Goal: Browse casually: Explore the website without a specific task or goal

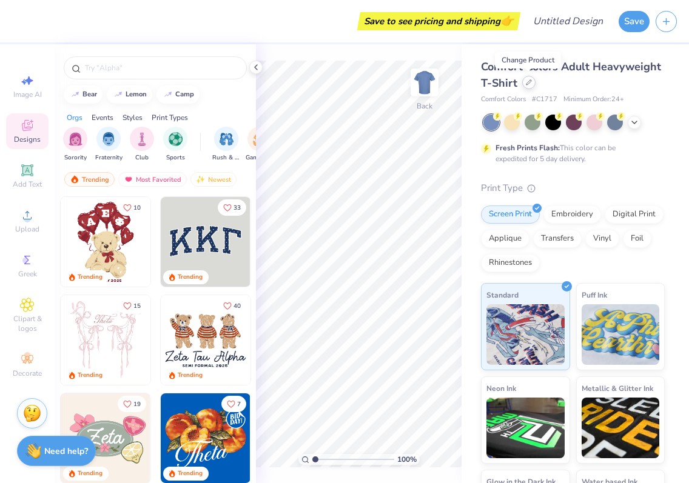
click at [526, 83] on icon at bounding box center [529, 82] width 6 height 6
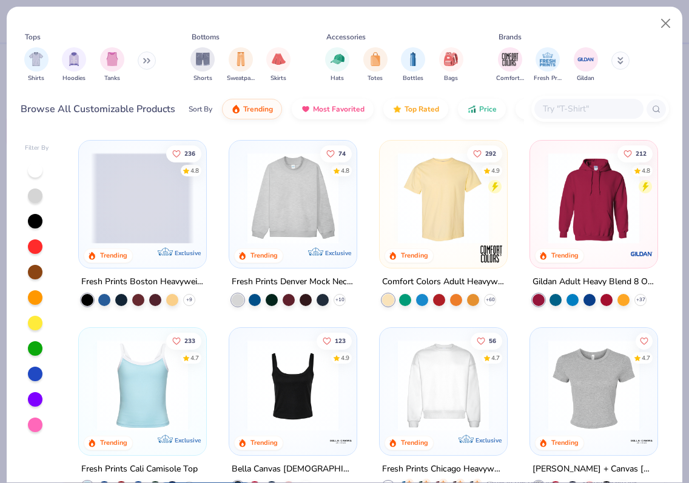
click at [291, 362] on img at bounding box center [292, 385] width 103 height 91
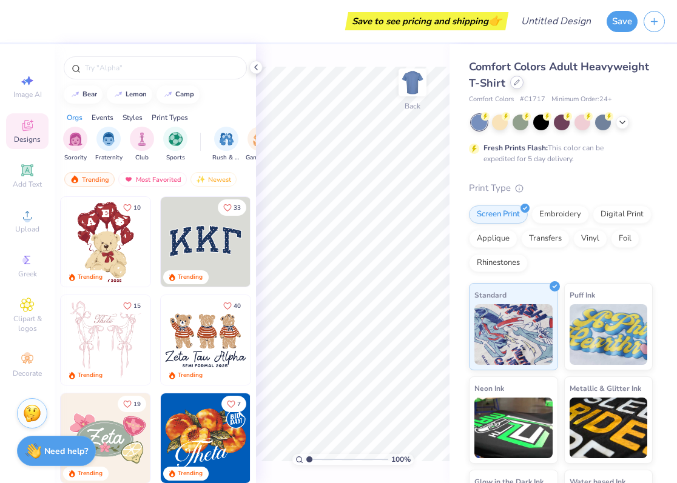
click at [516, 86] on div at bounding box center [516, 82] width 13 height 13
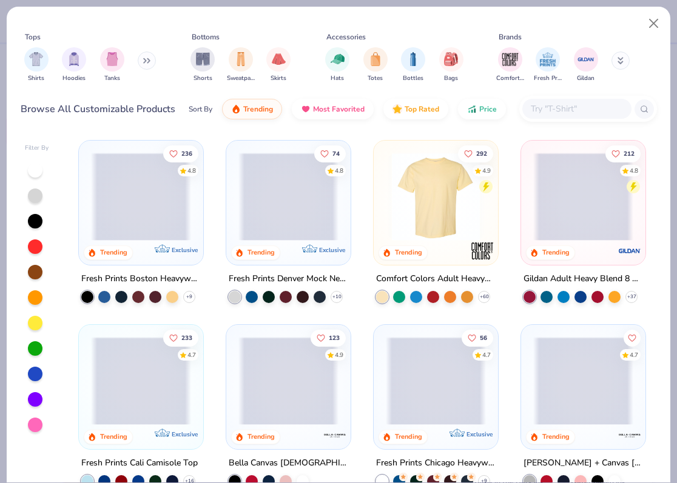
click at [433, 198] on img at bounding box center [436, 197] width 100 height 88
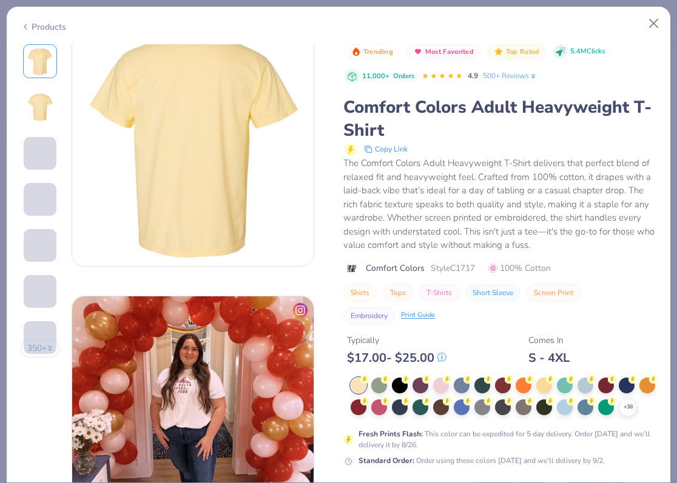
scroll to position [1102, 0]
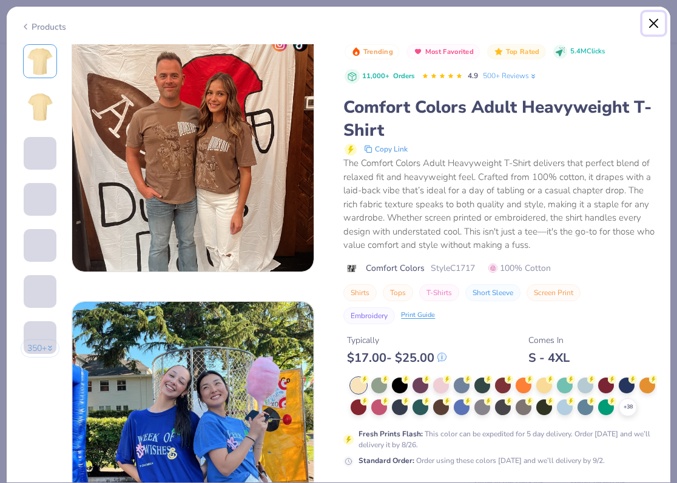
click at [655, 24] on button "Close" at bounding box center [653, 23] width 23 height 23
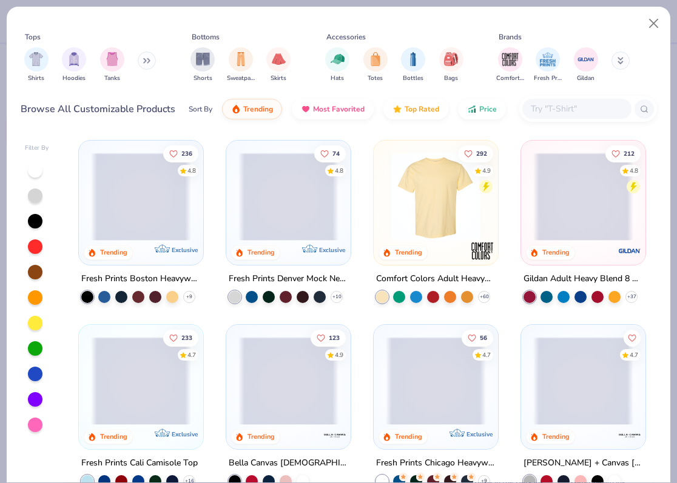
click at [564, 210] on span at bounding box center [583, 197] width 100 height 88
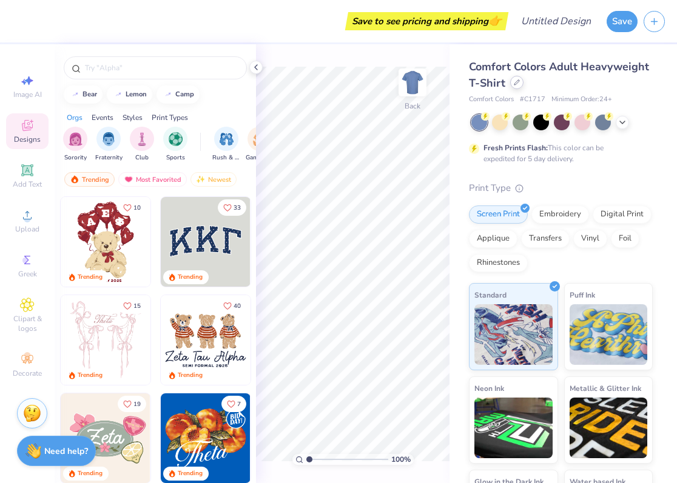
click at [516, 83] on icon at bounding box center [516, 82] width 5 height 5
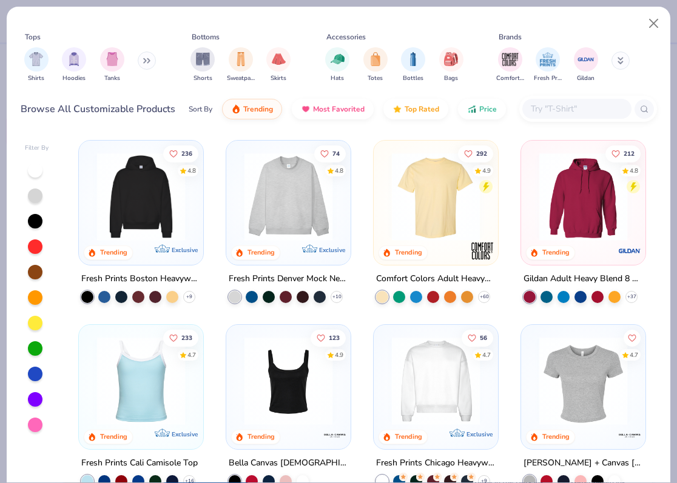
click at [163, 216] on img at bounding box center [141, 197] width 100 height 88
